Goal: Contribute content: Contribute content

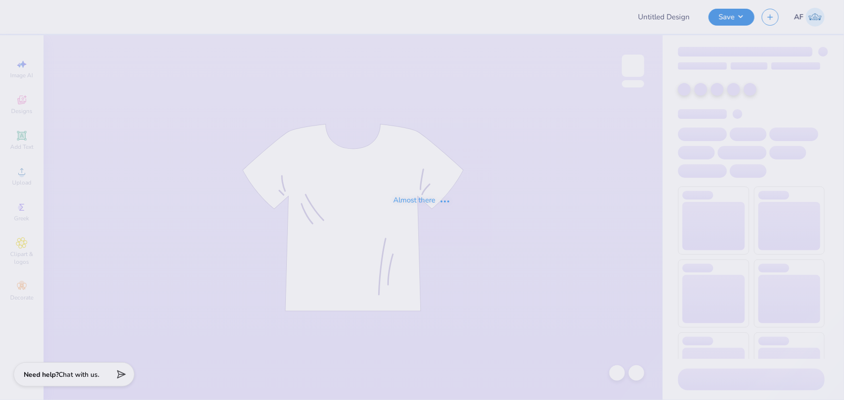
type input "1937"
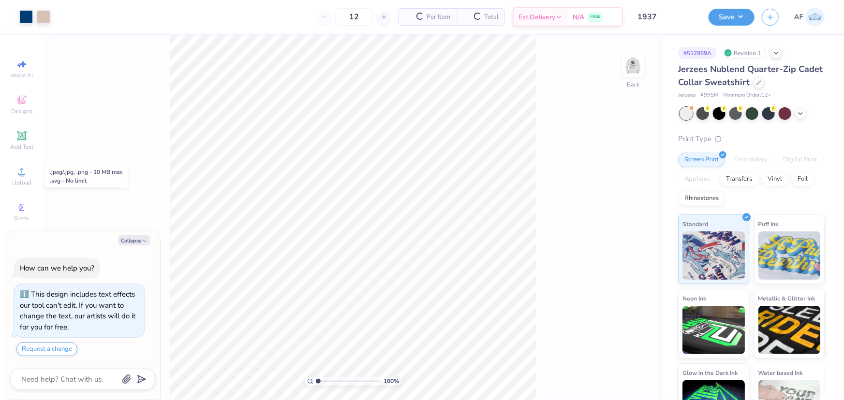
click at [33, 182] on div "Upload" at bounding box center [22, 176] width 34 height 29
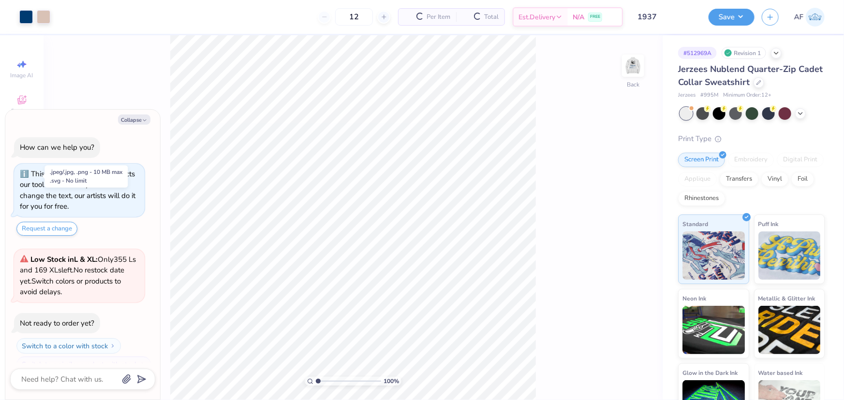
scroll to position [15, 0]
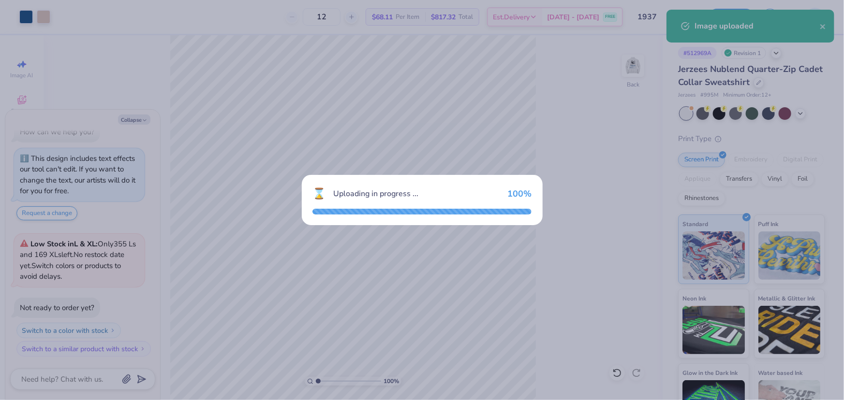
type textarea "x"
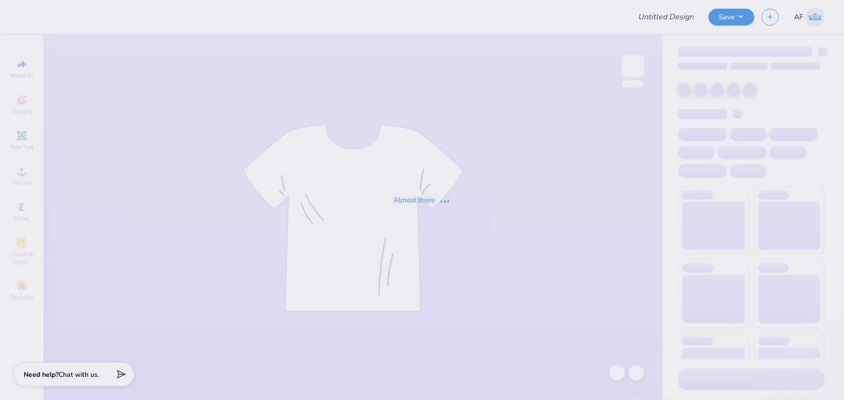
type input "Shirts for Blessed Sacrament school"
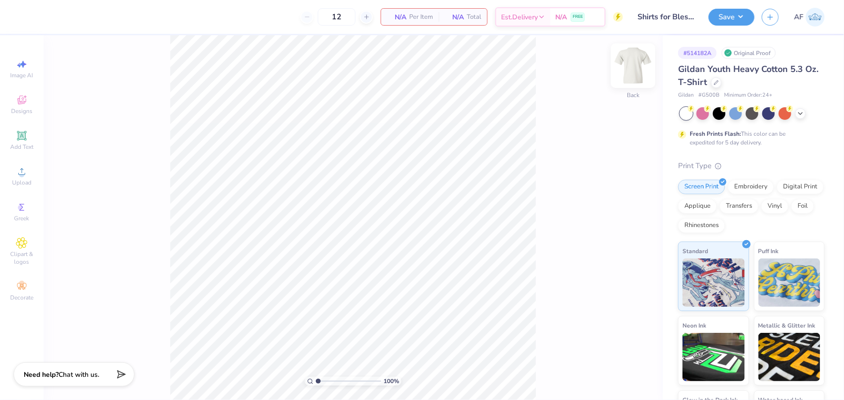
click at [628, 65] on img at bounding box center [633, 65] width 39 height 39
click at [20, 176] on circle at bounding box center [21, 174] width 5 height 5
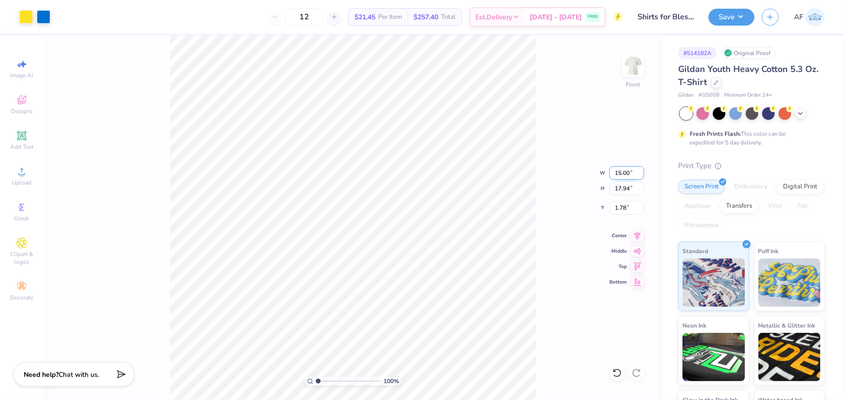
click at [622, 176] on input "15.00" at bounding box center [626, 173] width 35 height 14
type input "12.50"
type input "14.95"
type input "3.28"
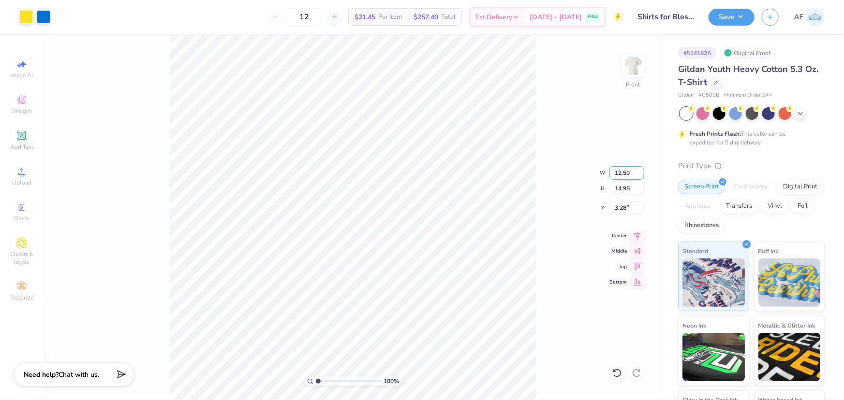
click at [621, 174] on input "12.50" at bounding box center [626, 173] width 35 height 14
type input "12.00"
type input "14.35"
type input "3.57"
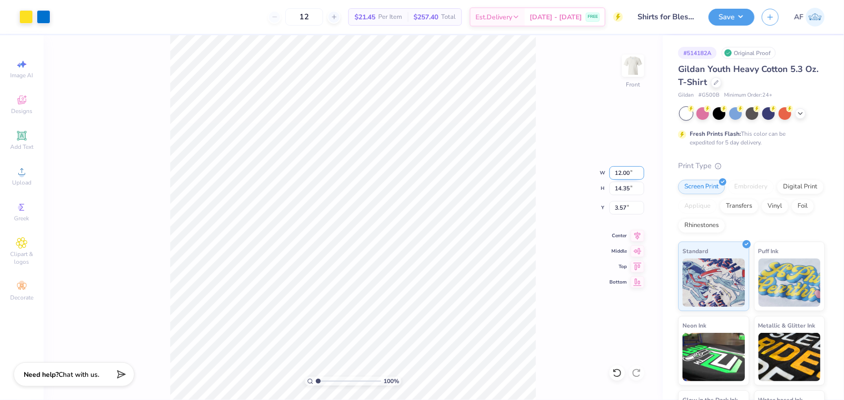
click at [621, 174] on input "12.00" at bounding box center [626, 173] width 35 height 14
type input "11.00"
type input "13.15"
click at [622, 210] on input "4.17" at bounding box center [626, 208] width 35 height 14
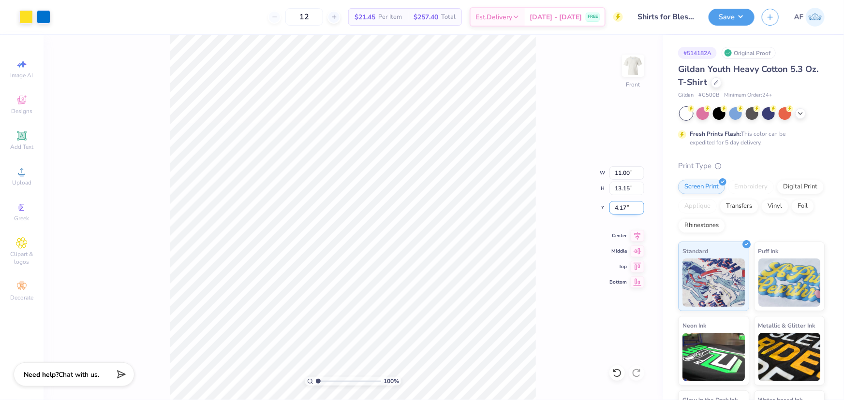
click at [622, 210] on input "4.17" at bounding box center [626, 208] width 35 height 14
type input "3.00"
click at [749, 14] on button "Save" at bounding box center [731, 15] width 46 height 17
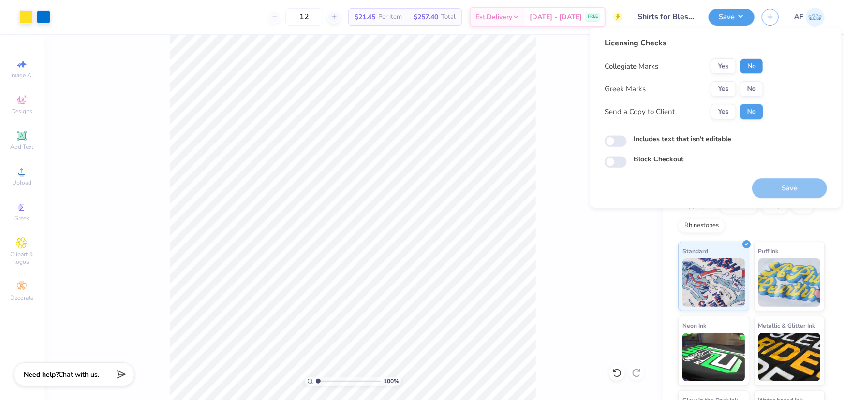
click at [748, 69] on button "No" at bounding box center [751, 66] width 23 height 15
click at [743, 96] on button "No" at bounding box center [751, 88] width 23 height 15
click at [726, 106] on button "Yes" at bounding box center [723, 111] width 25 height 15
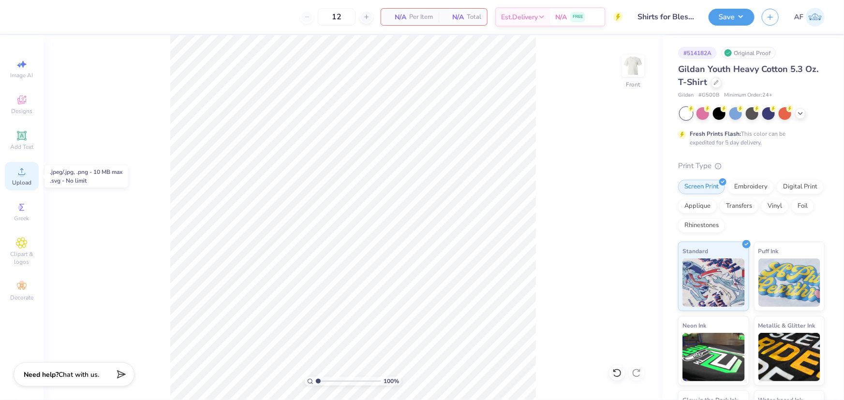
click at [20, 176] on circle at bounding box center [21, 174] width 5 height 5
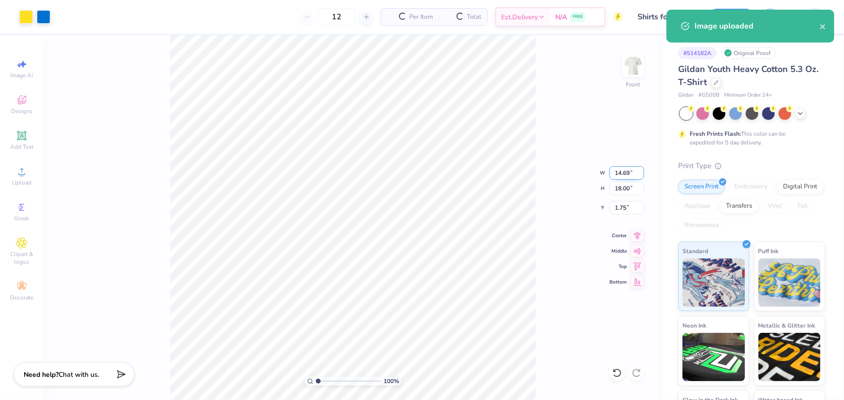
click at [614, 172] on input "14.69" at bounding box center [626, 173] width 35 height 14
type input "11.00"
type input "13.48"
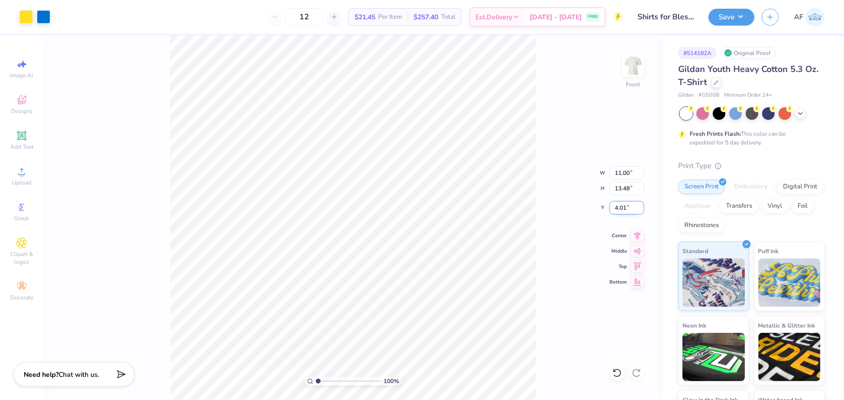
click at [615, 206] on input "4.01" at bounding box center [626, 208] width 35 height 14
type input "3.00"
click at [745, 14] on button "Save" at bounding box center [731, 15] width 46 height 17
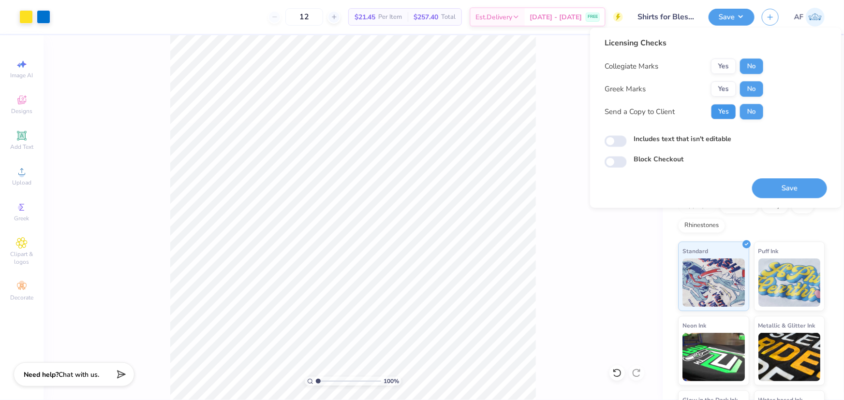
click at [719, 106] on button "Yes" at bounding box center [723, 111] width 25 height 15
click at [772, 184] on button "Save" at bounding box center [789, 188] width 75 height 20
click at [594, 264] on div "100 % Front" at bounding box center [353, 217] width 619 height 365
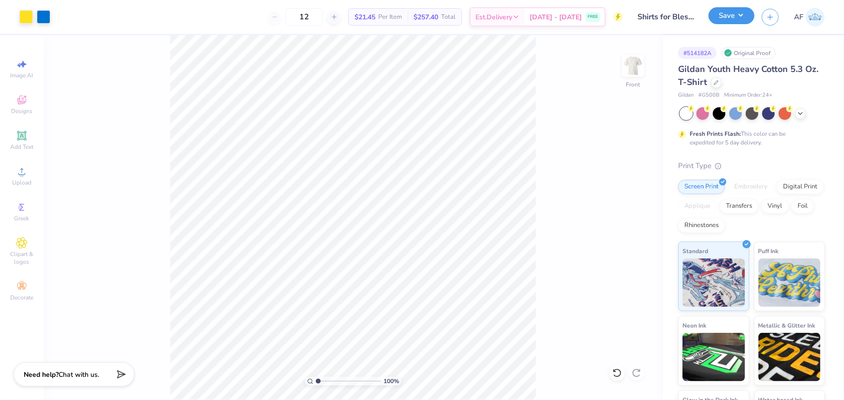
click at [745, 18] on button "Save" at bounding box center [731, 15] width 46 height 17
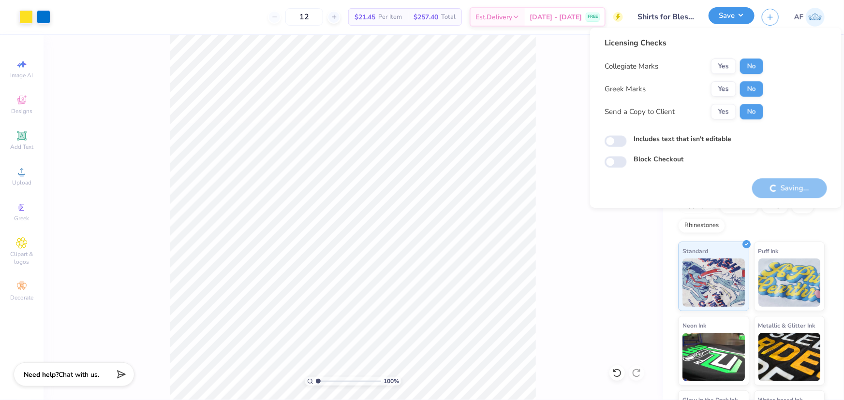
click at [745, 18] on button "Save" at bounding box center [731, 15] width 46 height 17
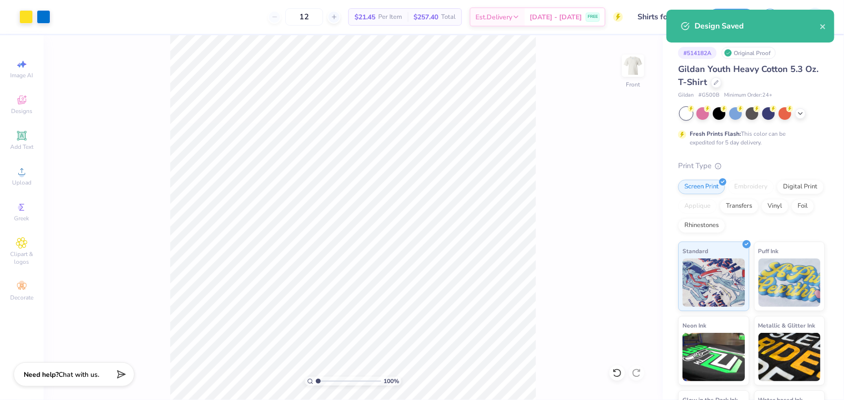
click at [558, 134] on div "100 % Front" at bounding box center [353, 217] width 619 height 365
